Goal: Transaction & Acquisition: Book appointment/travel/reservation

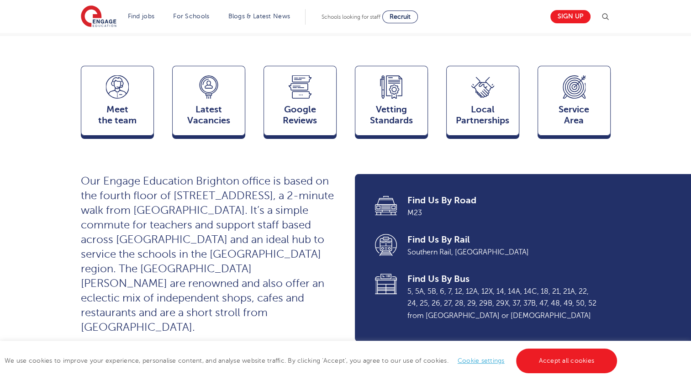
scroll to position [228, 0]
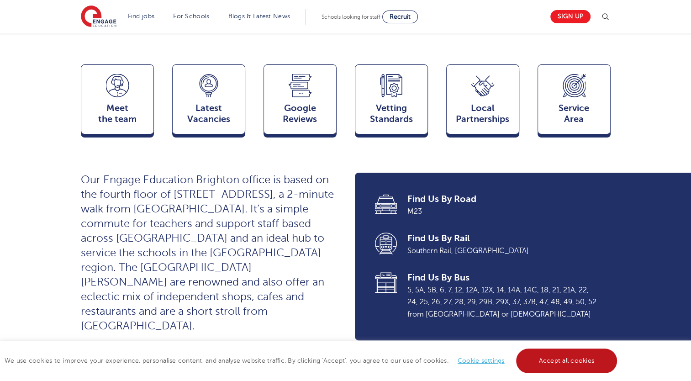
click at [598, 361] on link "Accept all cookies" at bounding box center [566, 360] width 101 height 25
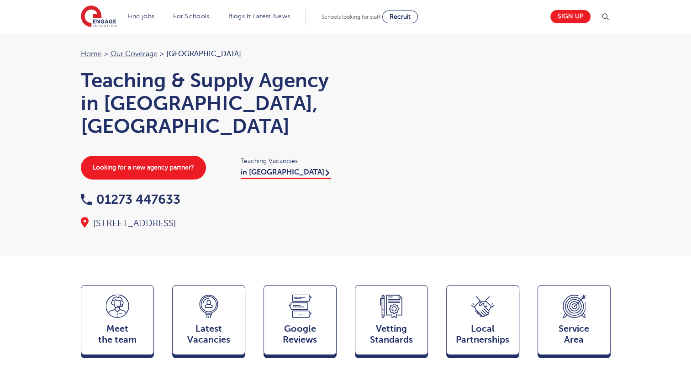
scroll to position [0, 0]
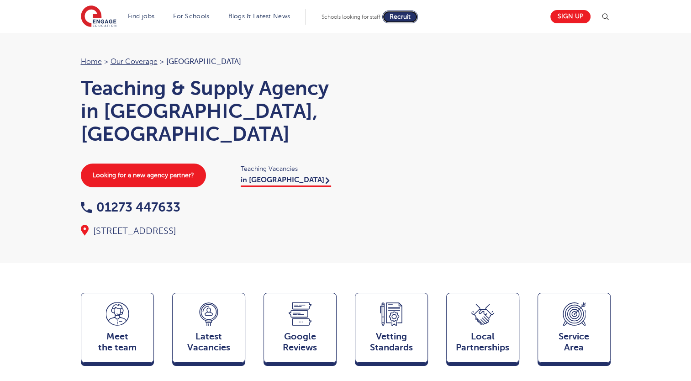
click at [407, 16] on span "Recruit" at bounding box center [399, 16] width 21 height 7
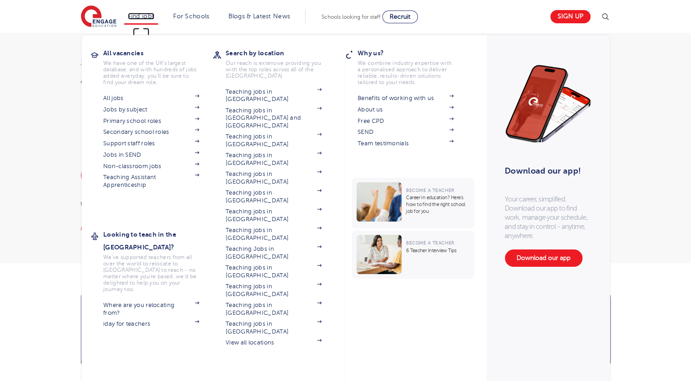
click at [141, 15] on link "Find jobs" at bounding box center [141, 16] width 27 height 7
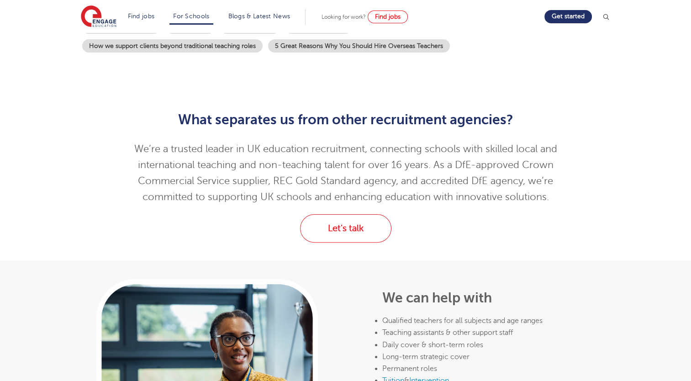
scroll to position [228, 0]
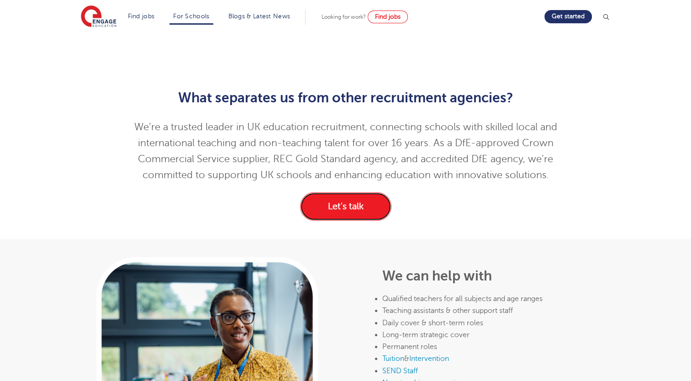
click at [341, 211] on link "Let's talk" at bounding box center [345, 206] width 91 height 28
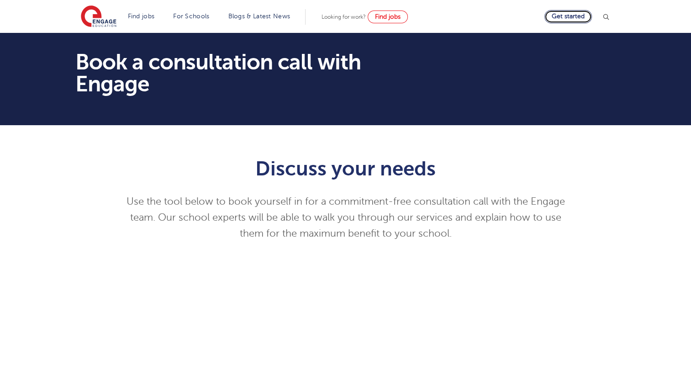
click at [580, 12] on link "Get started" at bounding box center [567, 16] width 47 height 13
